Goal: Task Accomplishment & Management: Use online tool/utility

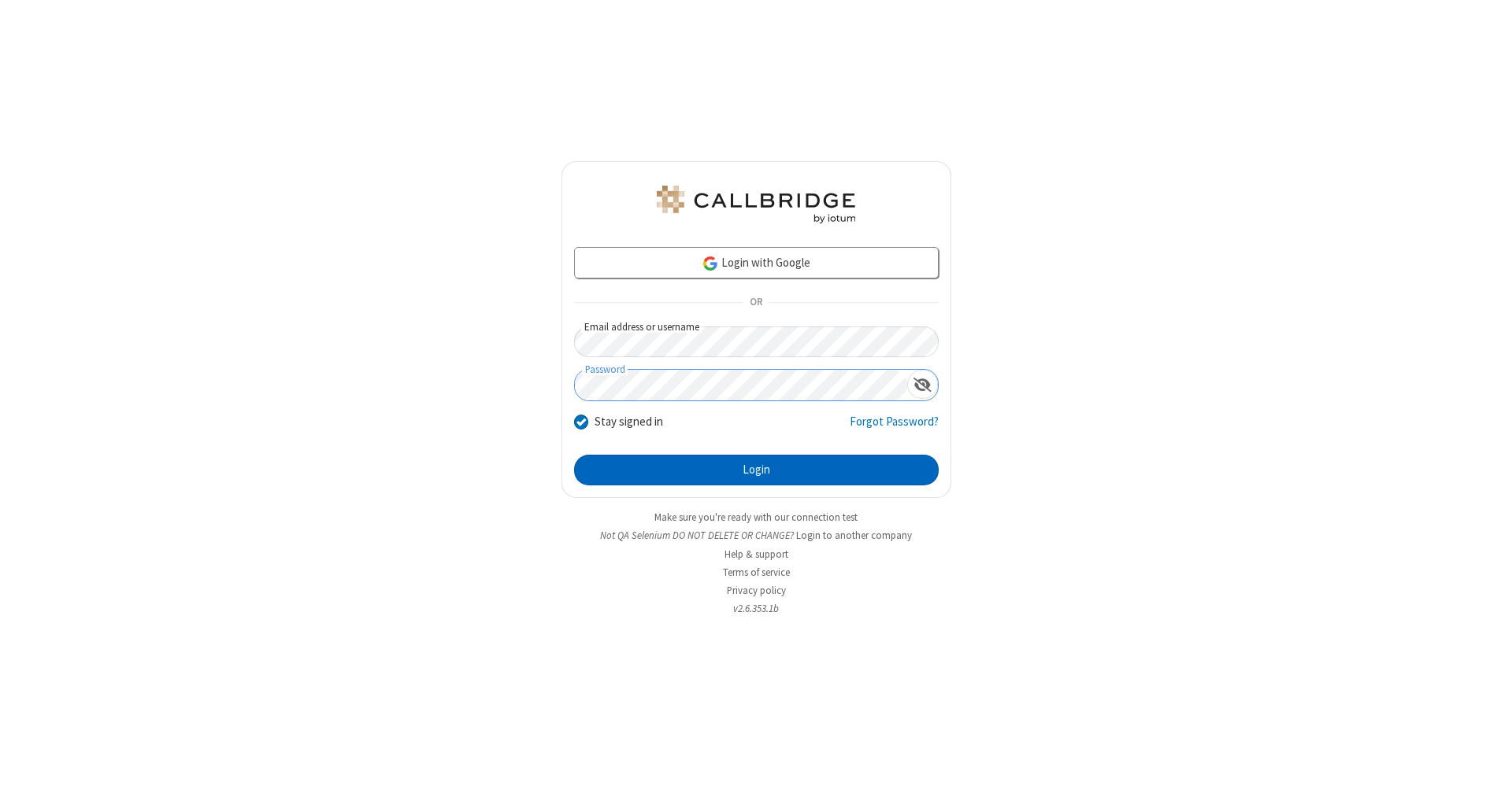
click at [756, 471] on button "Login" at bounding box center [756, 471] width 364 height 31
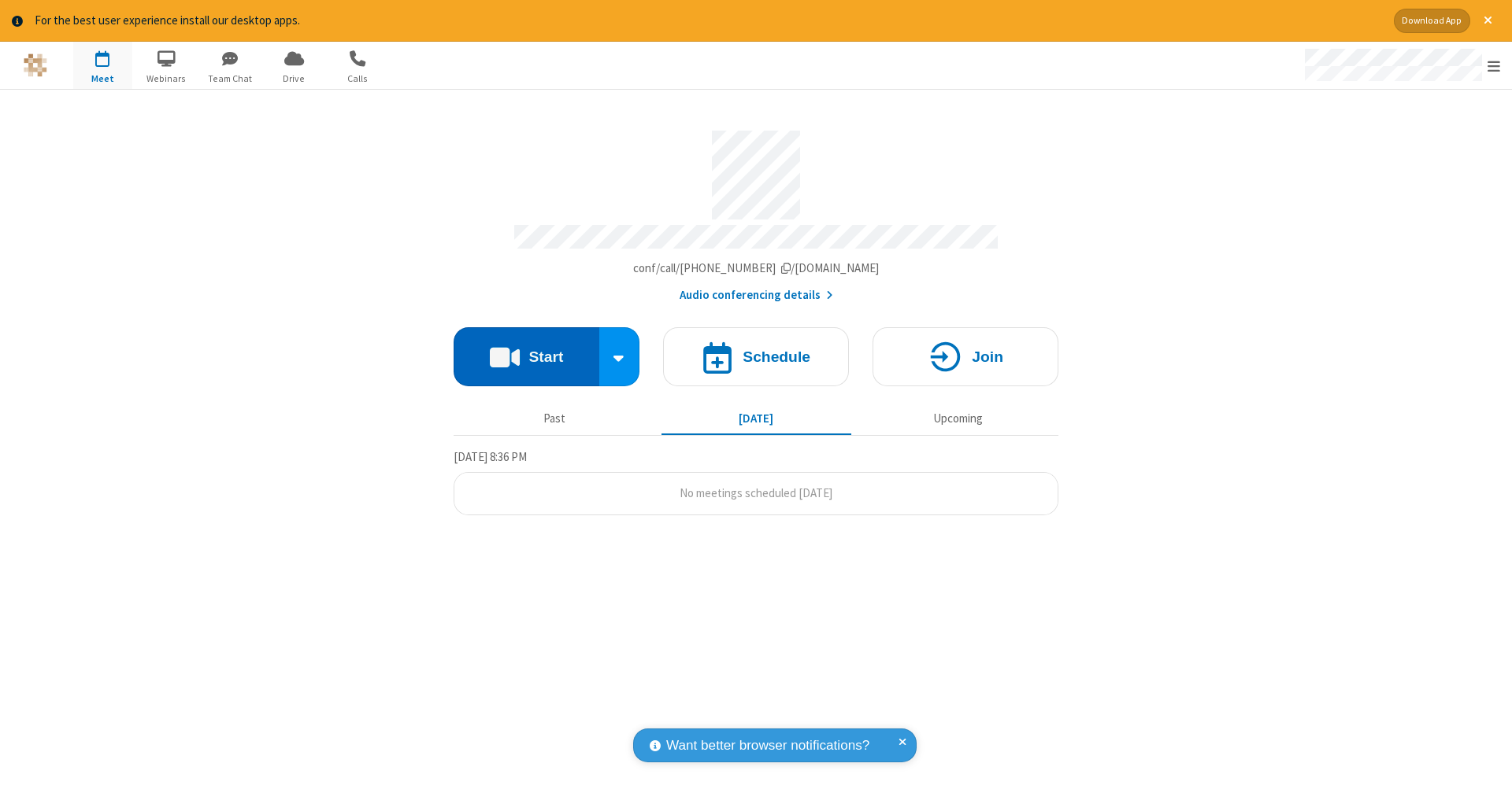
click at [526, 348] on button "Start" at bounding box center [526, 356] width 146 height 59
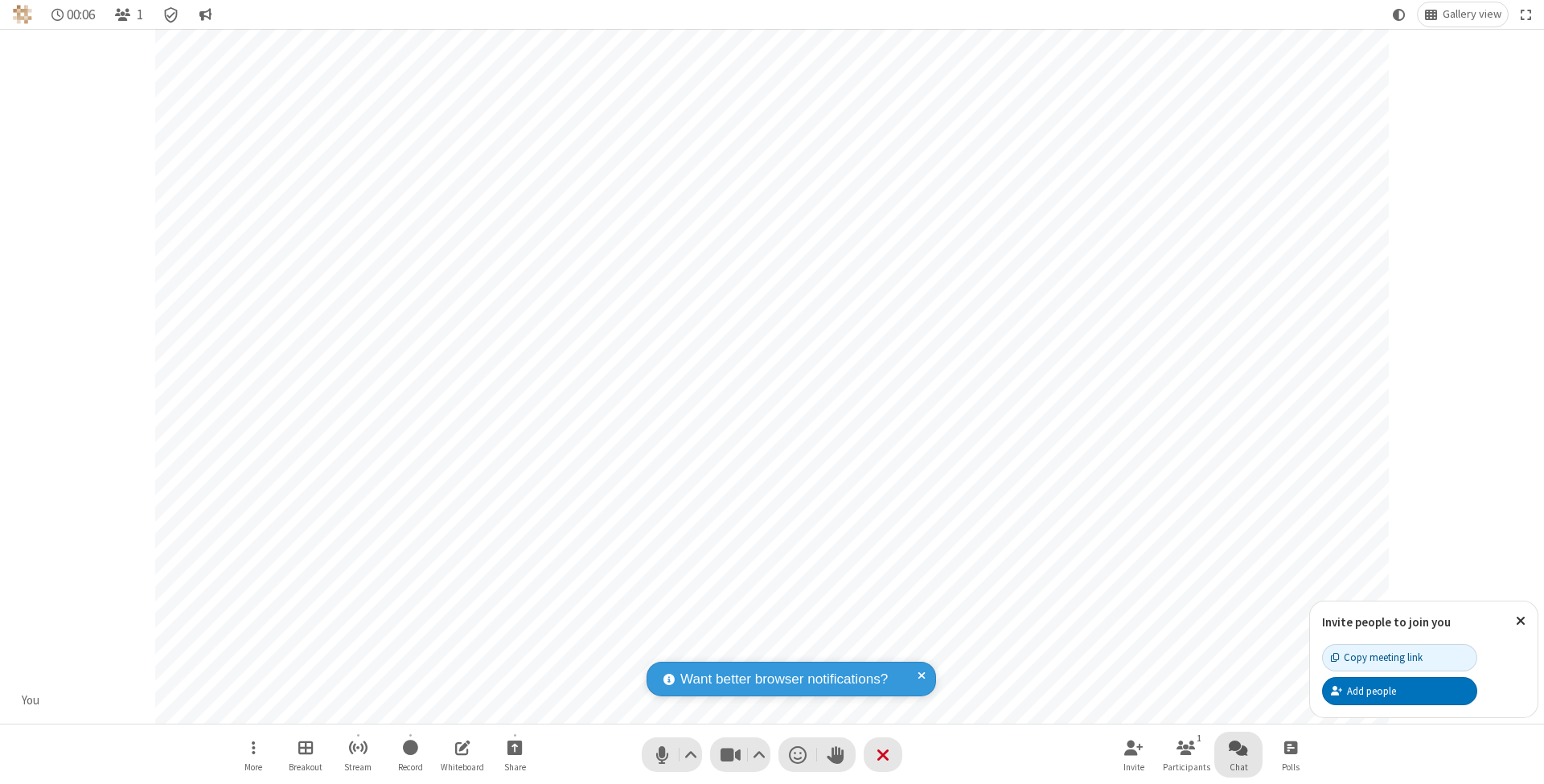
click at [1237, 747] on span "Open chat" at bounding box center [1238, 747] width 19 height 20
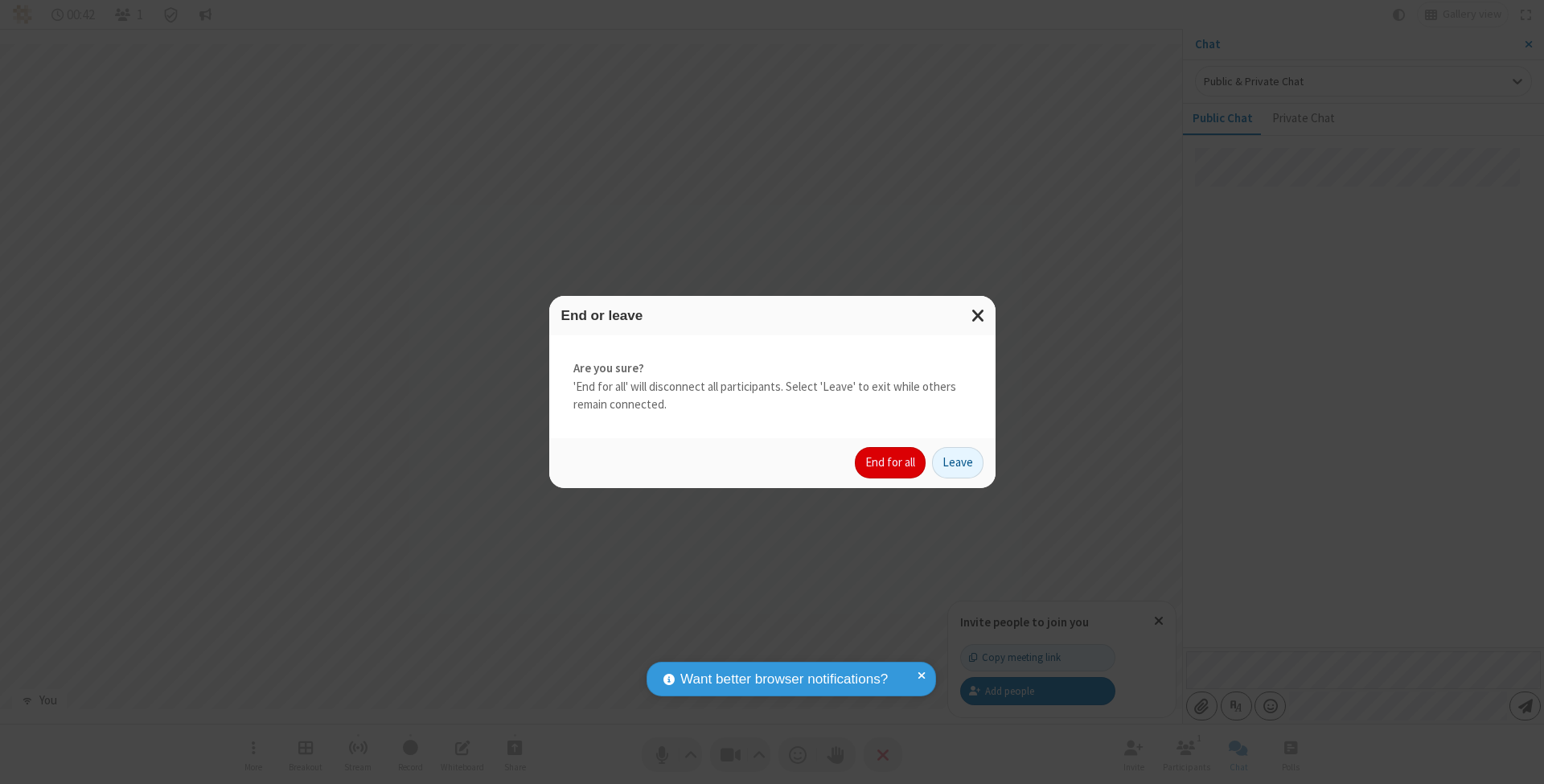
click at [891, 462] on button "End for all" at bounding box center [890, 463] width 71 height 32
